Goal: Information Seeking & Learning: Learn about a topic

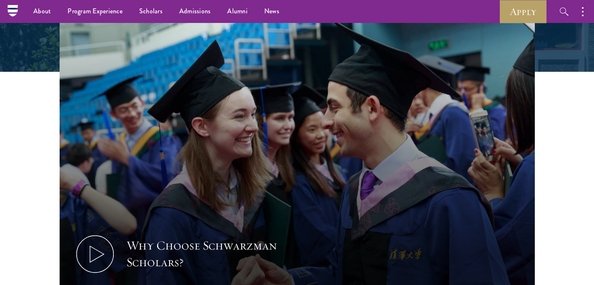
scroll to position [223, 0]
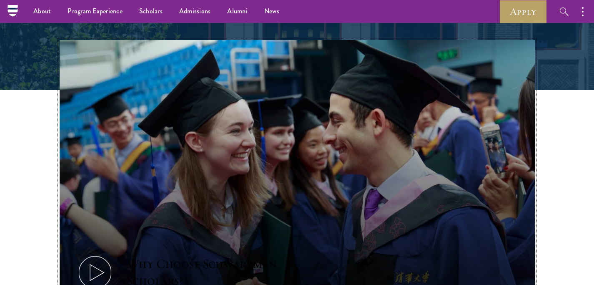
drag, startPoint x: 568, startPoint y: 55, endPoint x: 346, endPoint y: -58, distance: 248.8
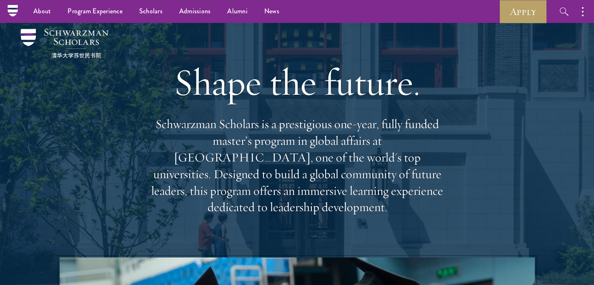
scroll to position [0, 0]
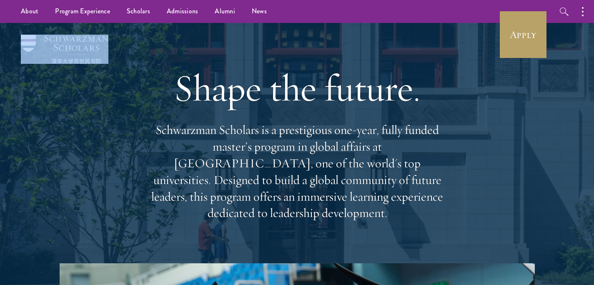
drag, startPoint x: 111, startPoint y: 44, endPoint x: 56, endPoint y: 40, distance: 54.8
click at [56, 40] on div "Shape the future. Schwarzman Scholars is a prestigious one-year, fully funded m…" at bounding box center [297, 143] width 511 height 240
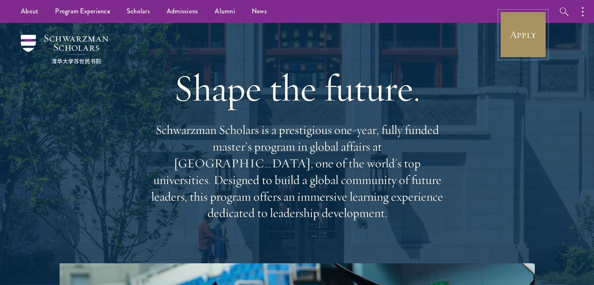
click at [519, 30] on link "Apply" at bounding box center [523, 34] width 47 height 47
